Goal: Information Seeking & Learning: Learn about a topic

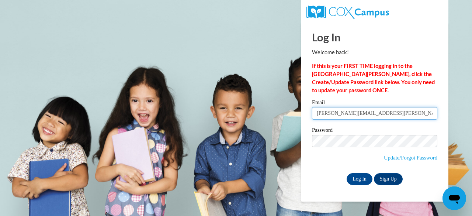
type input "nicole.penson@doe.k12.ga.us"
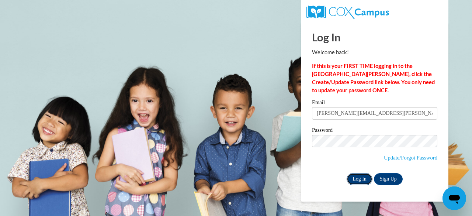
click at [355, 177] on input "Log In" at bounding box center [359, 179] width 26 height 12
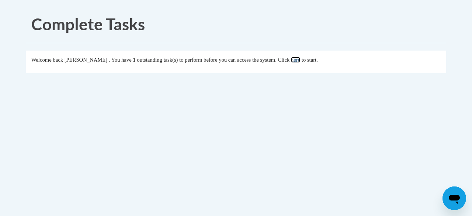
click at [300, 57] on link "here" at bounding box center [295, 60] width 9 height 6
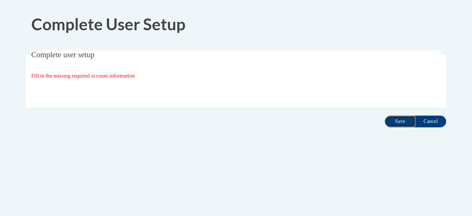
click at [401, 125] on input "Save" at bounding box center [399, 121] width 31 height 12
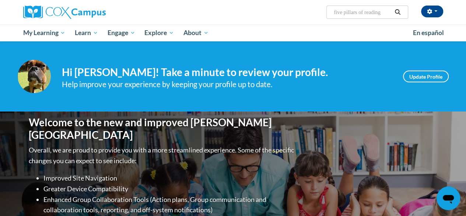
type input "five pillars of reading"
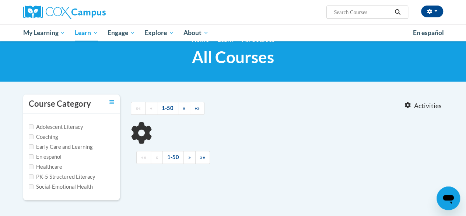
type input "five pillars of reading"
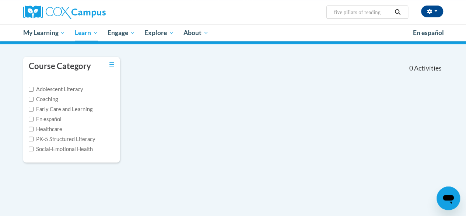
scroll to position [52, 0]
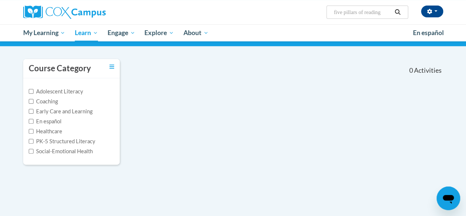
click at [344, 12] on input "five pillars of reading" at bounding box center [362, 12] width 59 height 9
